Goal: Find contact information: Find contact information

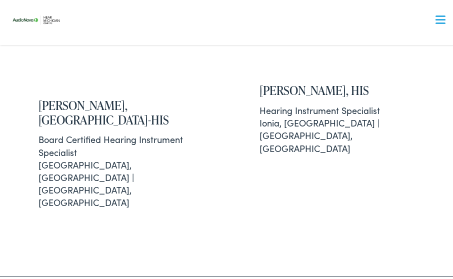
scroll to position [5231, 0]
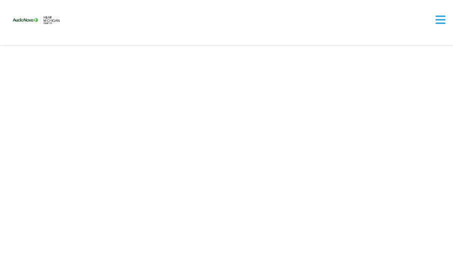
scroll to position [4475, 0]
click at [436, 19] on div at bounding box center [441, 18] width 10 height 10
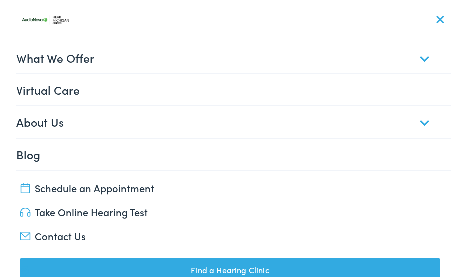
click at [436, 19] on div at bounding box center [441, 18] width 10 height 10
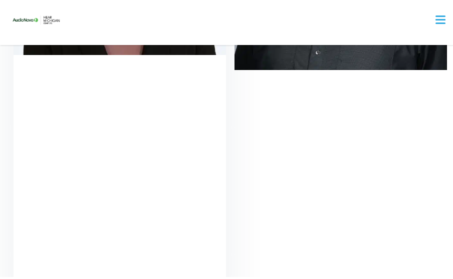
scroll to position [4421, 0]
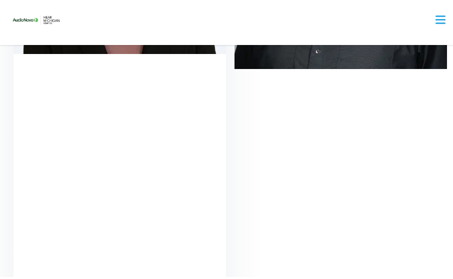
drag, startPoint x: 9, startPoint y: 127, endPoint x: 132, endPoint y: 131, distance: 123.1
copy h2 "Sarah Brown, Au.D."
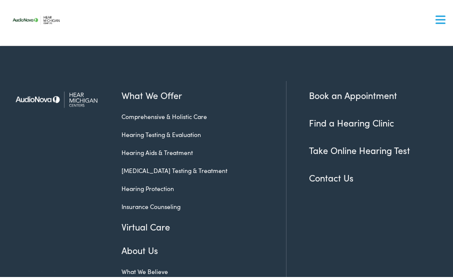
scroll to position [681, 0]
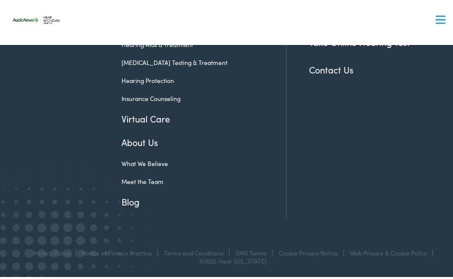
click at [324, 68] on link "Contact Us" at bounding box center [331, 67] width 45 height 13
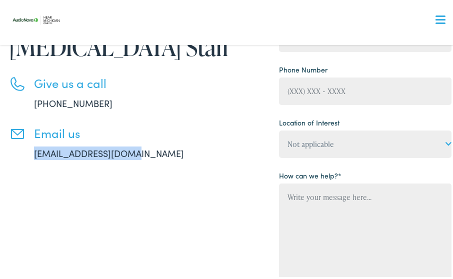
drag, startPoint x: 30, startPoint y: 150, endPoint x: 130, endPoint y: 152, distance: 100.0
click at [130, 152] on li "Email us [EMAIL_ADDRESS][DOMAIN_NAME]" at bounding box center [119, 141] width 221 height 34
copy link "[EMAIL_ADDRESS][DOMAIN_NAME]"
